Goal: Task Accomplishment & Management: Use online tool/utility

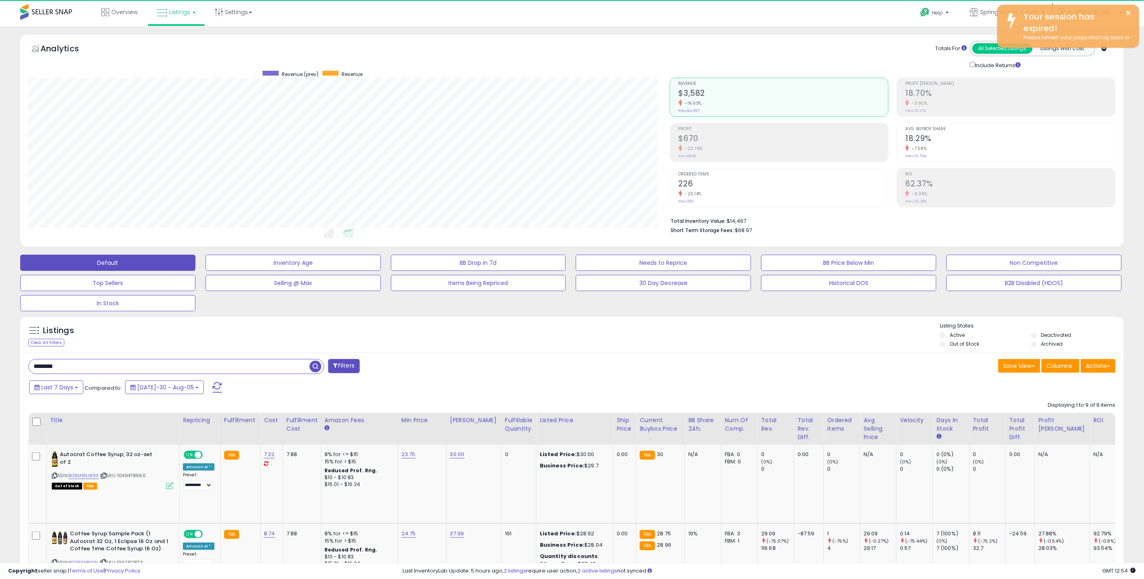
click at [179, 11] on span "Listings" at bounding box center [179, 12] width 21 height 8
click at [171, 41] on icon at bounding box center [182, 40] width 35 height 11
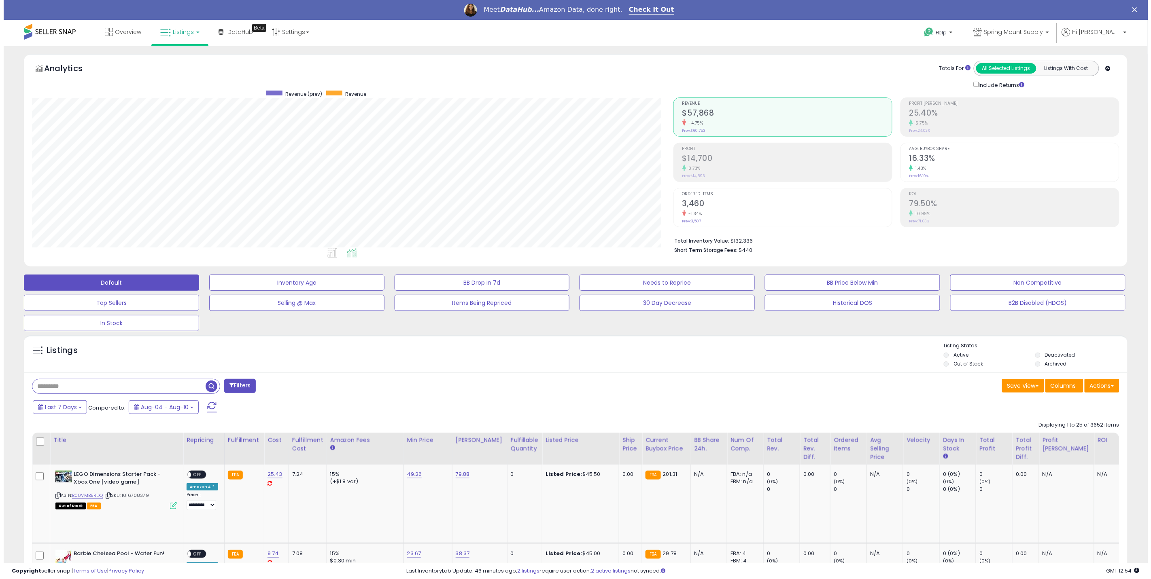
scroll to position [166, 641]
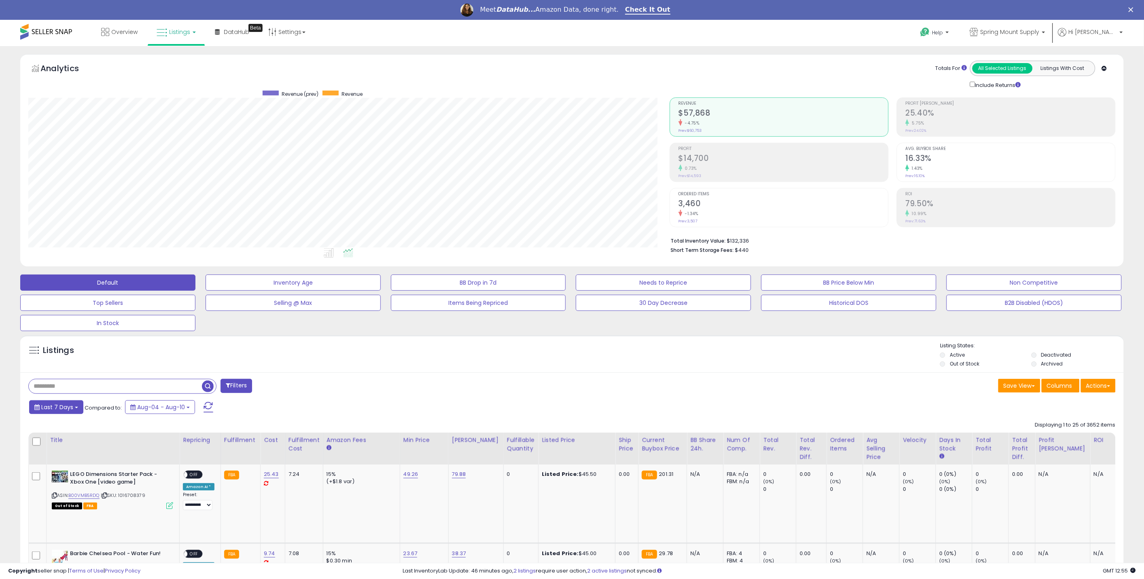
drag, startPoint x: 35, startPoint y: 400, endPoint x: 41, endPoint y: 405, distance: 7.8
click at [42, 406] on span "Last 7 Days" at bounding box center [57, 407] width 32 height 8
type input "**********"
click at [68, 443] on li "Last 30 Days" at bounding box center [65, 444] width 65 height 11
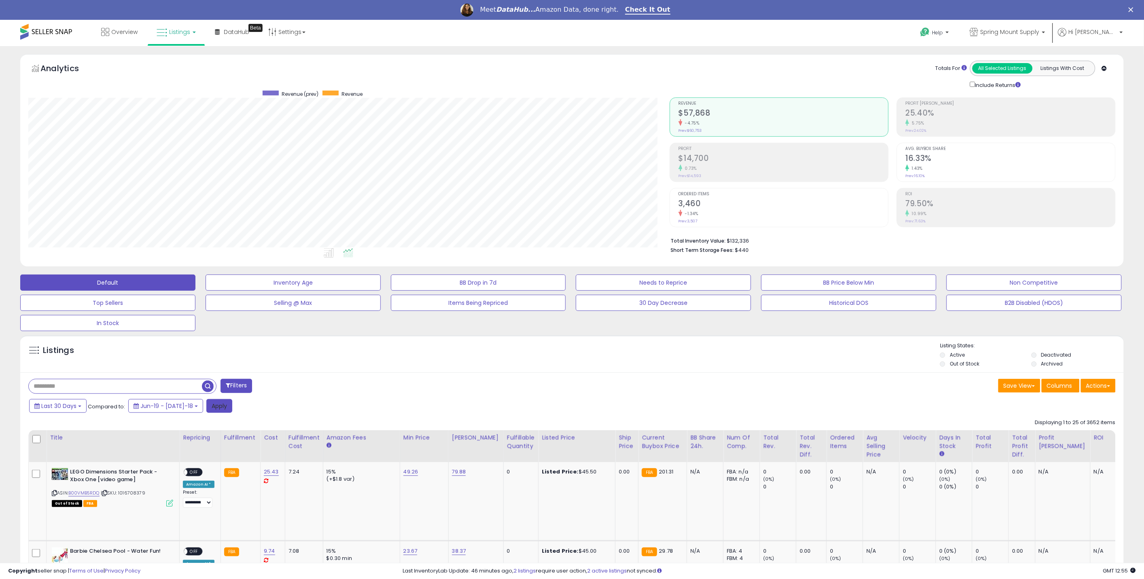
click at [211, 405] on button "Apply" at bounding box center [219, 406] width 26 height 14
click at [1101, 388] on button "Actions" at bounding box center [1098, 386] width 35 height 14
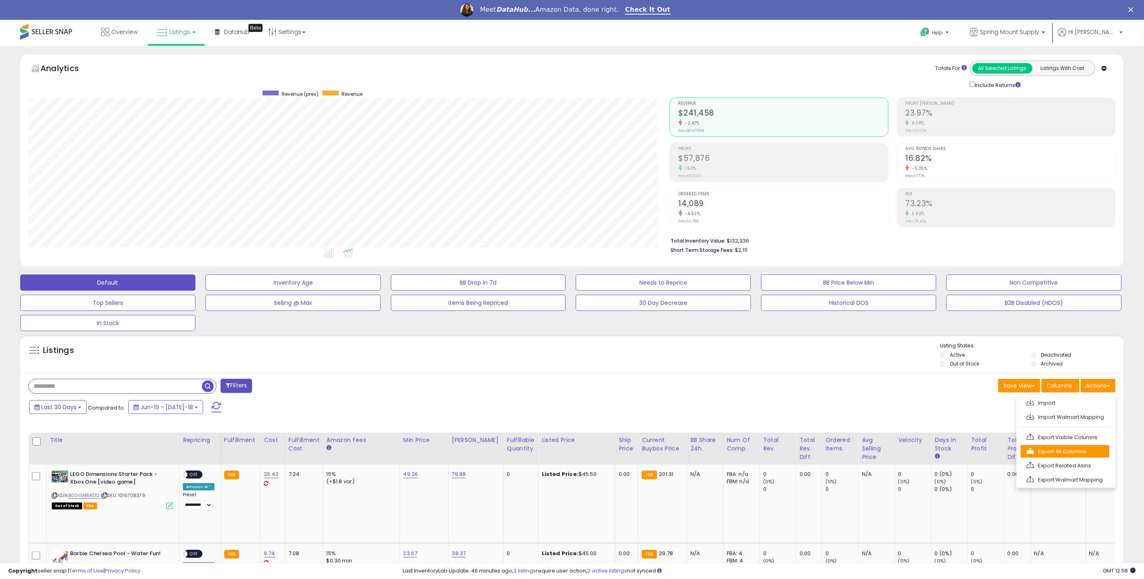
click at [1062, 449] on link "Export All Columns" at bounding box center [1065, 451] width 89 height 13
